Goal: Find specific page/section: Find specific page/section

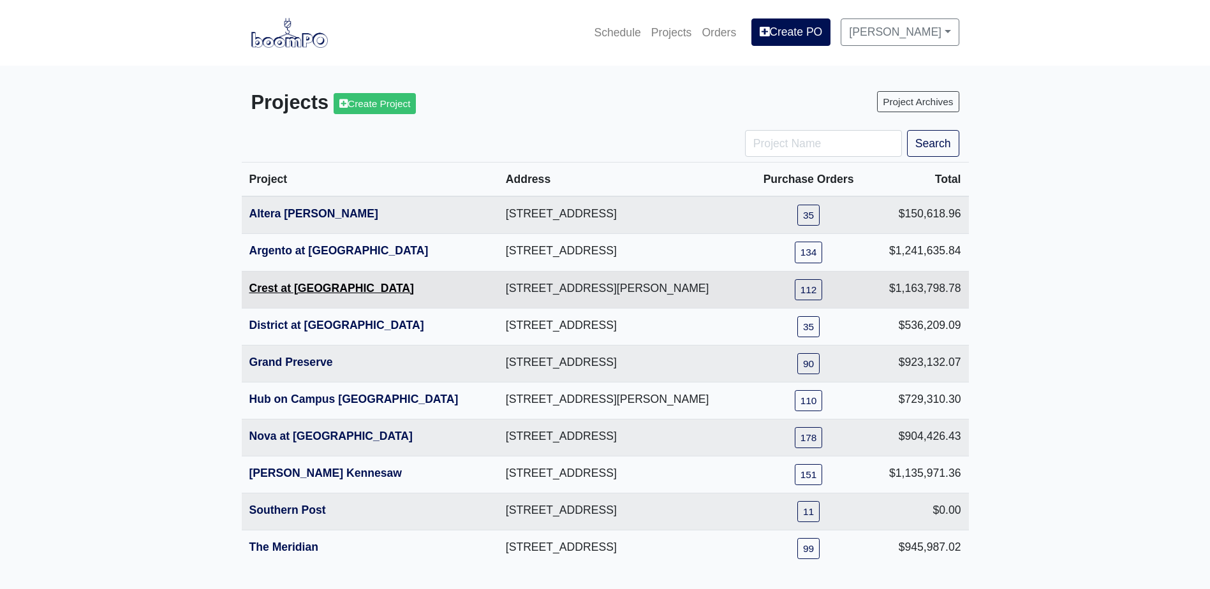
click at [320, 287] on link "Crest at [GEOGRAPHIC_DATA]" at bounding box center [331, 288] width 165 height 13
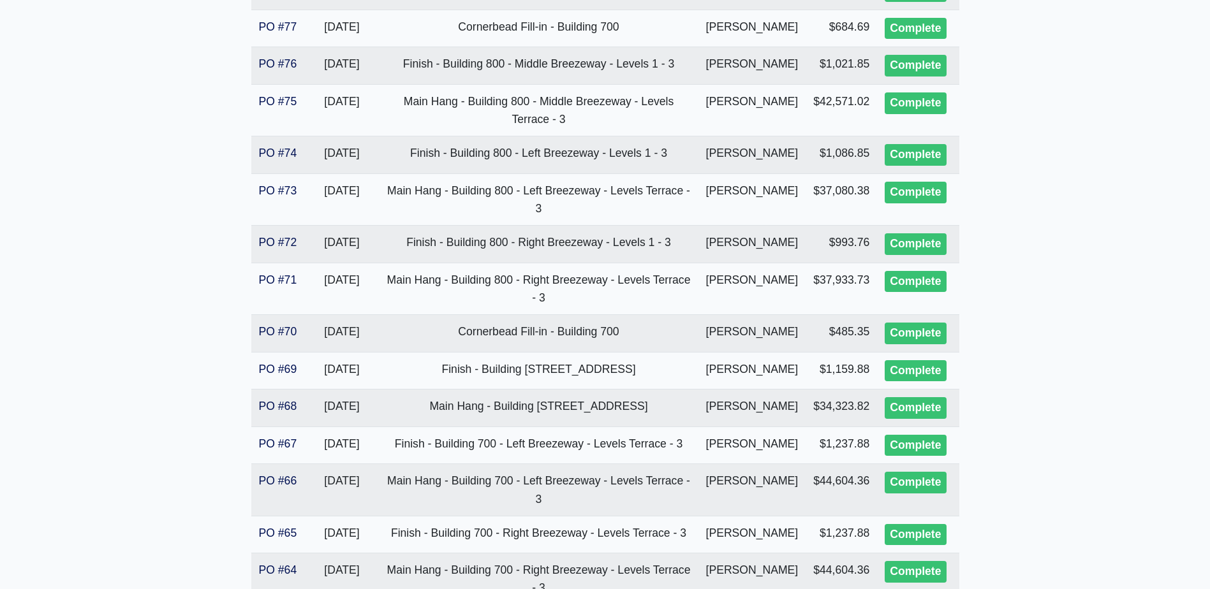
scroll to position [2069, 0]
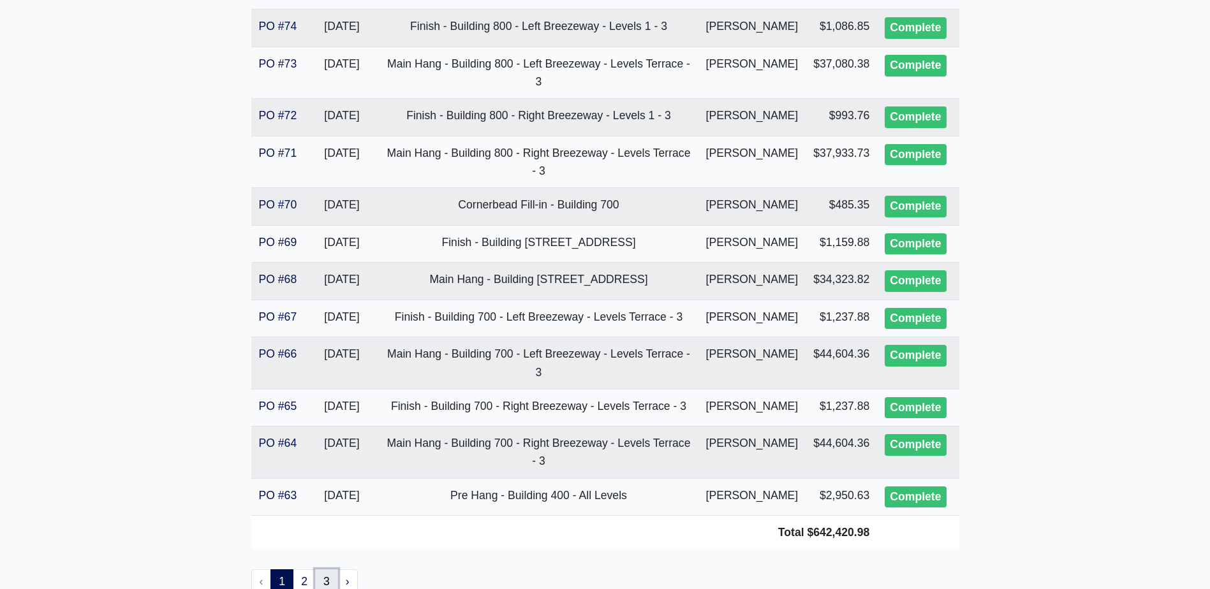
click at [317, 570] on link "3" at bounding box center [326, 583] width 23 height 26
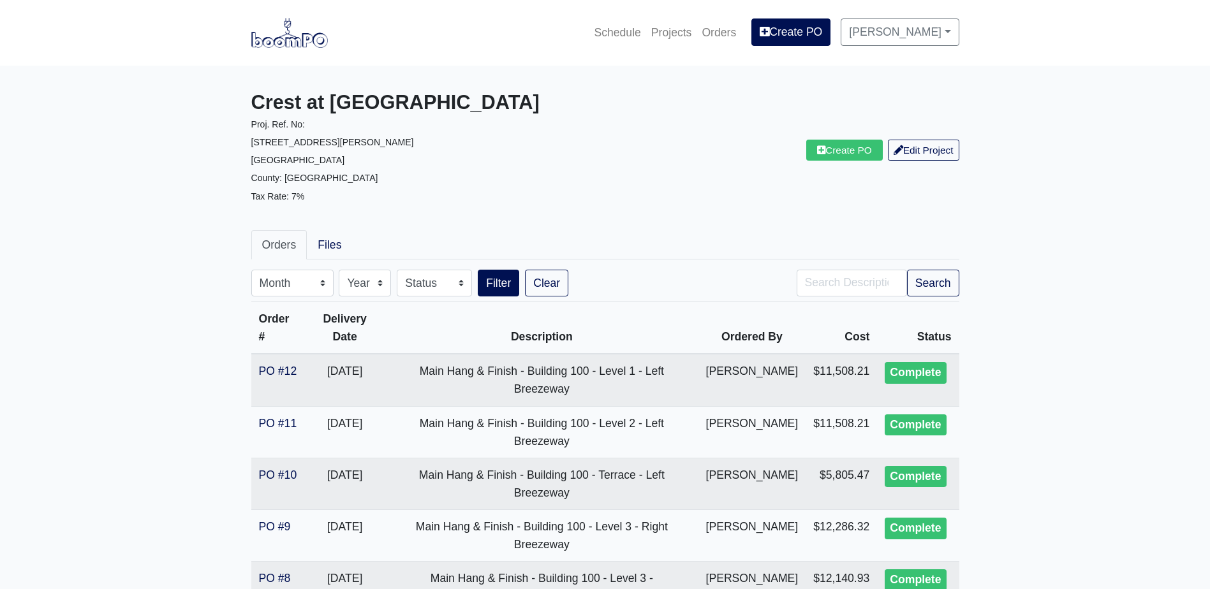
scroll to position [547, 0]
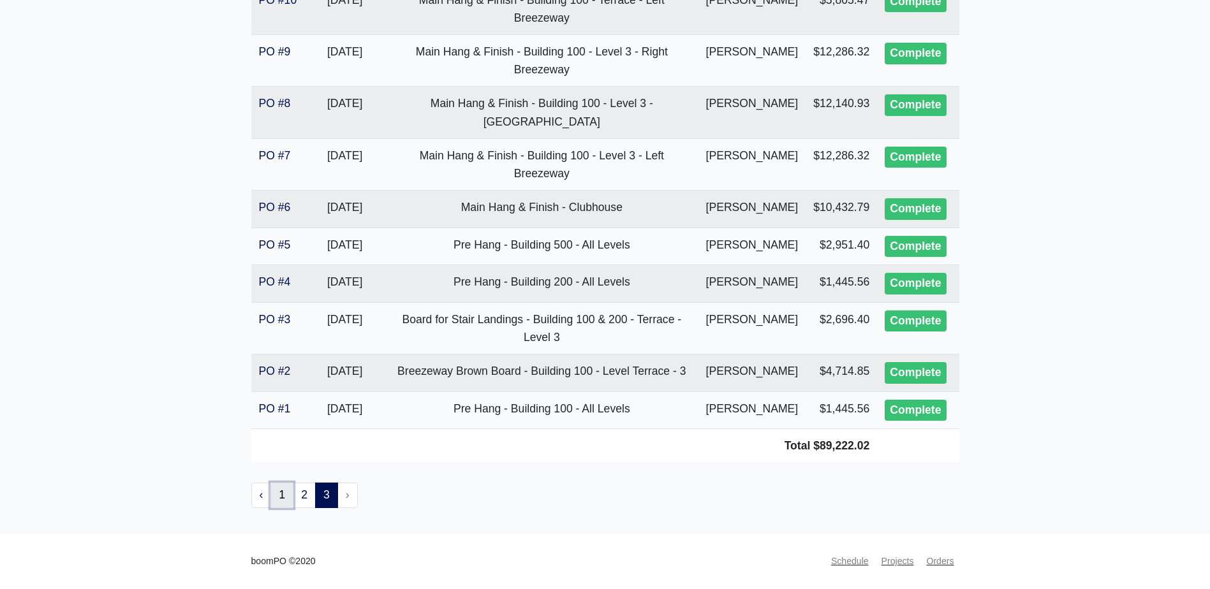
click at [285, 501] on link "1" at bounding box center [281, 496] width 23 height 26
